Goal: Transaction & Acquisition: Subscribe to service/newsletter

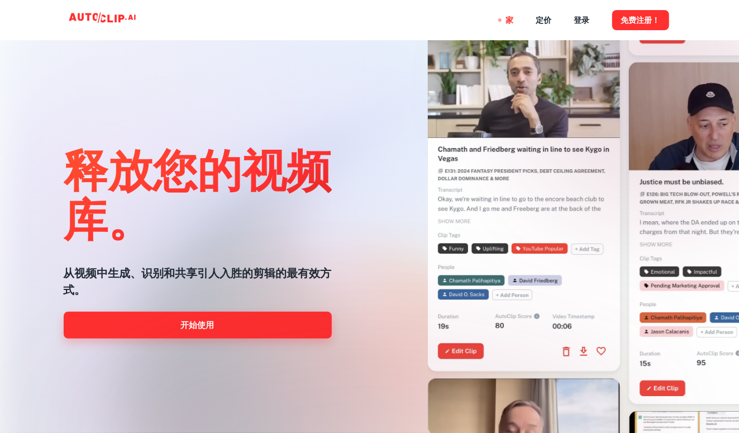
click at [263, 324] on link "开始使用" at bounding box center [198, 325] width 268 height 27
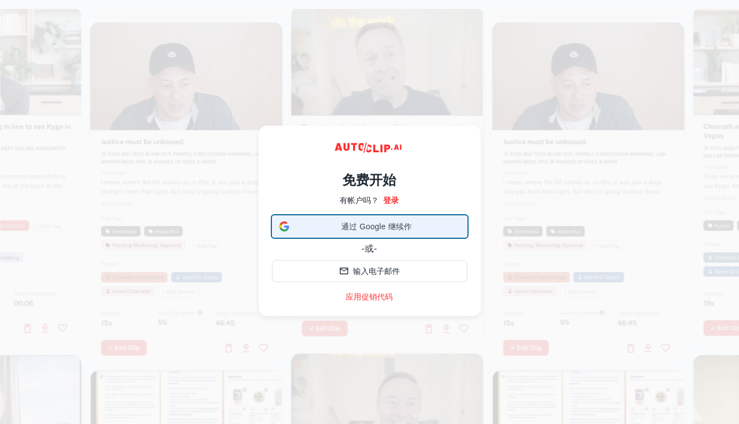
click at [342, 223] on span "通过 Google 继续作" at bounding box center [377, 227] width 166 height 12
